Goal: Transaction & Acquisition: Book appointment/travel/reservation

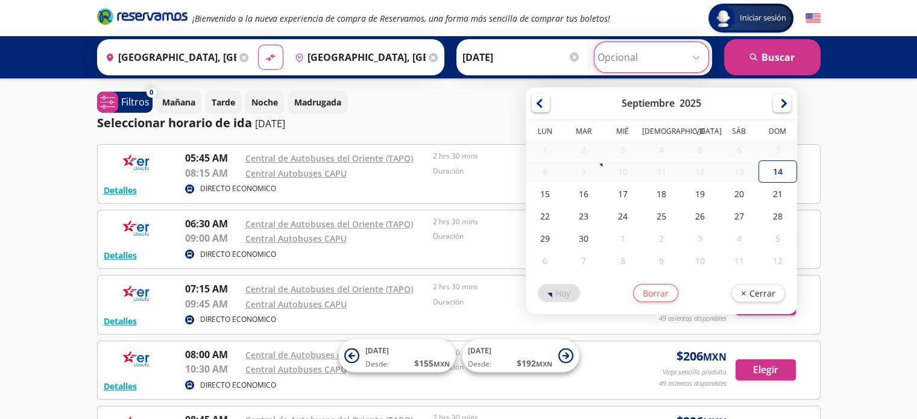
click at [700, 55] on input "Opcional" at bounding box center [652, 57] width 108 height 30
click at [692, 55] on input "Opcional" at bounding box center [652, 57] width 108 height 30
click at [524, 55] on input "[DATE]" at bounding box center [522, 57] width 118 height 30
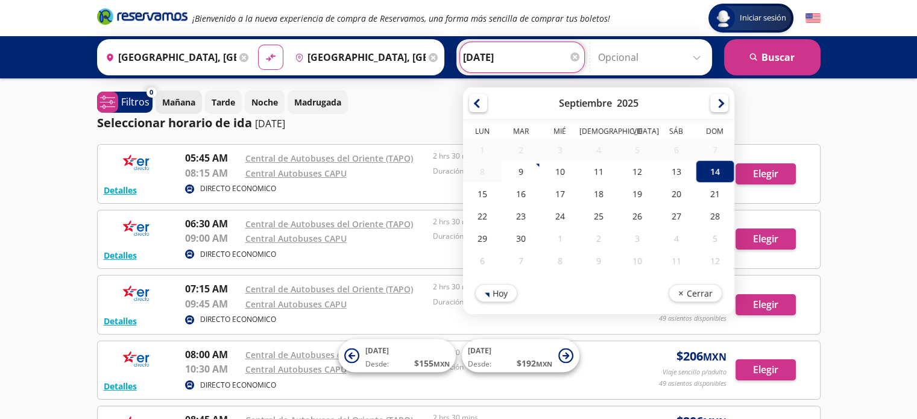
click at [179, 98] on p "Mañana" at bounding box center [178, 102] width 33 height 13
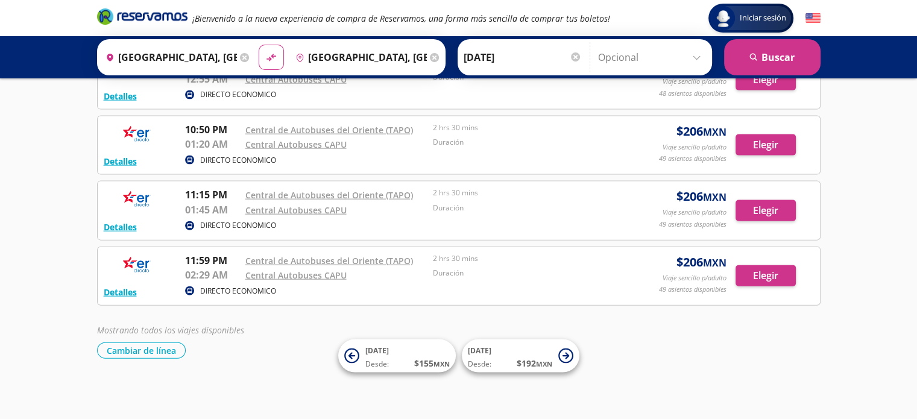
scroll to position [2724, 0]
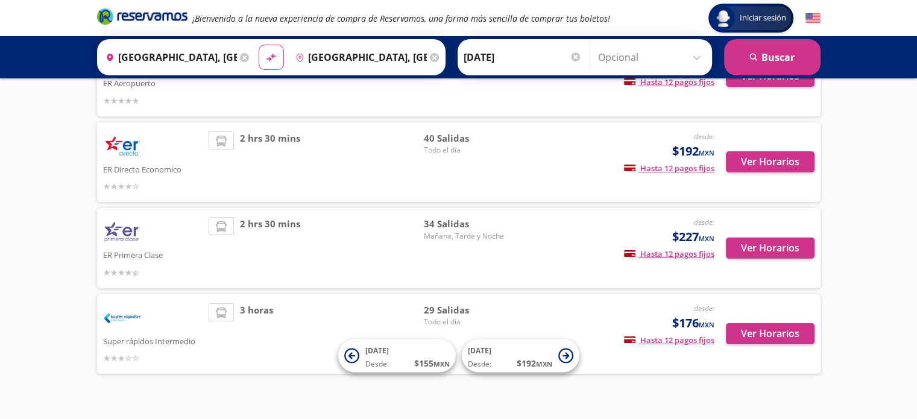
scroll to position [154, 0]
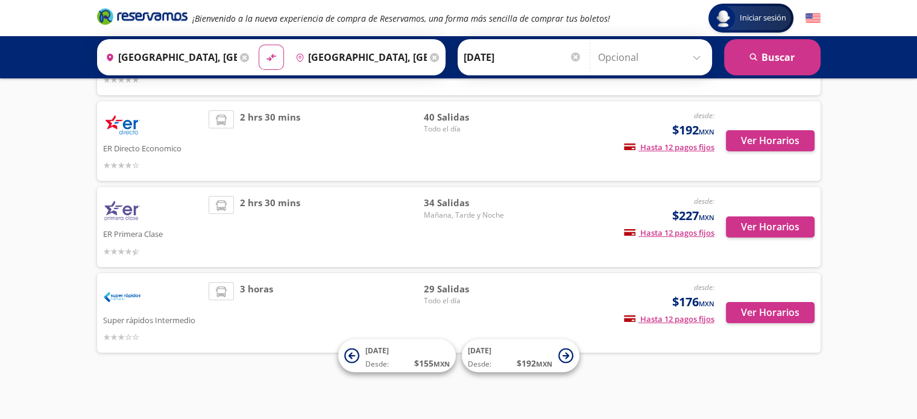
click at [128, 208] on img at bounding box center [122, 211] width 39 height 30
click at [127, 203] on img at bounding box center [122, 211] width 39 height 30
click at [784, 222] on button "Ver Horarios" at bounding box center [770, 227] width 89 height 21
